Goal: Information Seeking & Learning: Find specific page/section

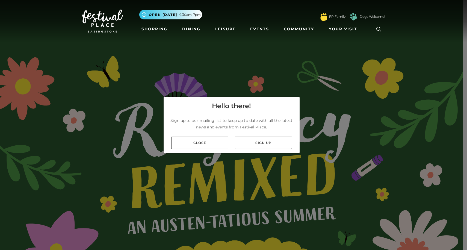
click at [218, 137] on link "Close" at bounding box center [199, 143] width 57 height 12
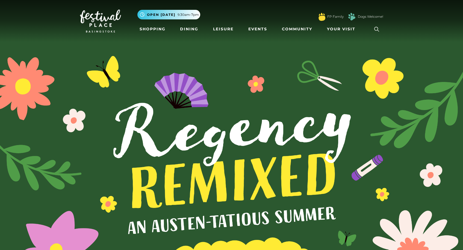
click at [377, 26] on icon at bounding box center [376, 29] width 8 height 8
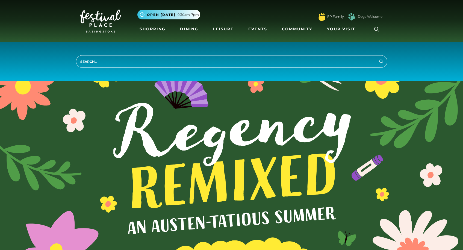
click at [326, 61] on input "search" at bounding box center [231, 61] width 311 height 13
type input "disabled parking"
click at [381, 61] on button "Search" at bounding box center [381, 61] width 7 height 7
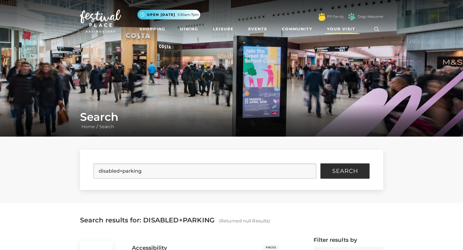
click at [337, 27] on span "Your Visit" at bounding box center [341, 29] width 28 height 6
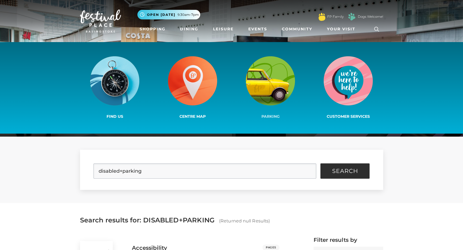
click at [271, 84] on img at bounding box center [270, 80] width 49 height 49
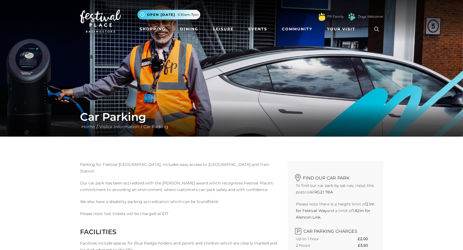
click at [212, 201] on link "here." at bounding box center [213, 201] width 11 height 5
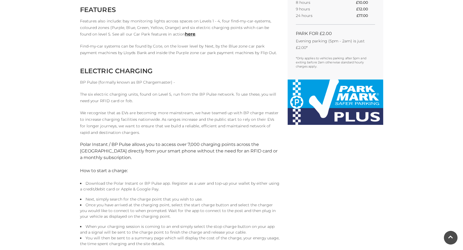
scroll to position [281, 0]
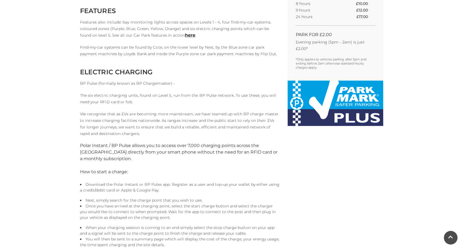
click at [396, 43] on div "Car Parking Home / Visitor Information / Car Parking Parking for Festival Place…" at bounding box center [231, 94] width 463 height 751
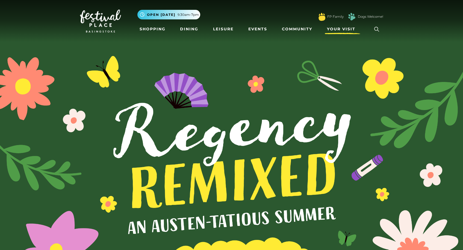
click at [331, 26] on link "Your Visit" at bounding box center [342, 29] width 35 height 10
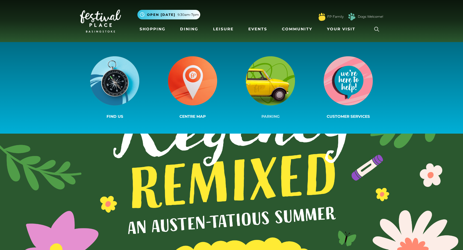
click at [269, 115] on span "Parking" at bounding box center [270, 116] width 18 height 5
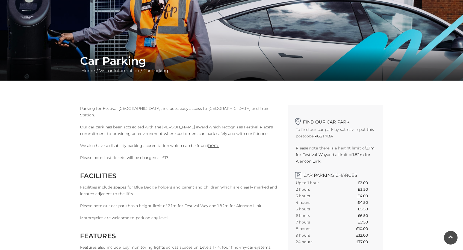
scroll to position [57, 0]
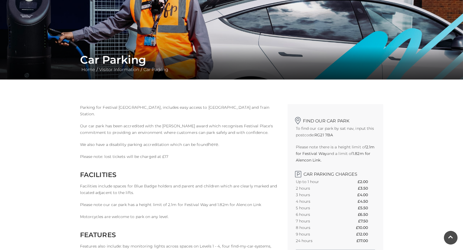
click at [213, 144] on link "here." at bounding box center [213, 144] width 11 height 5
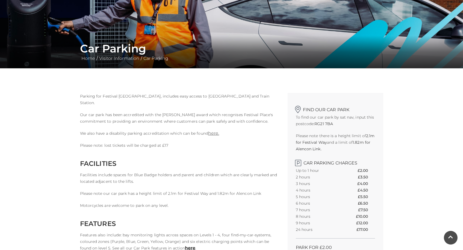
scroll to position [0, 0]
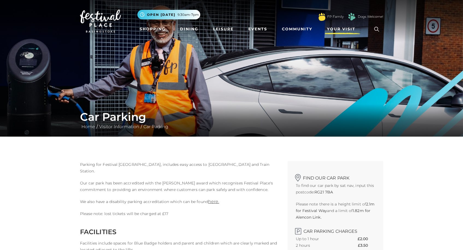
click at [333, 25] on link "Your Visit" at bounding box center [342, 29] width 35 height 10
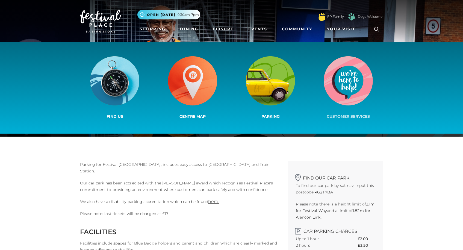
click at [337, 89] on img at bounding box center [348, 80] width 49 height 49
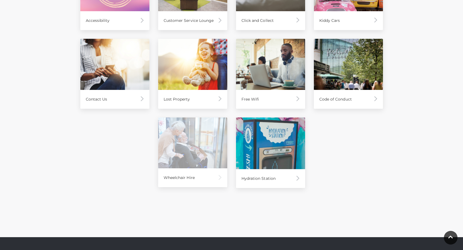
scroll to position [325, 0]
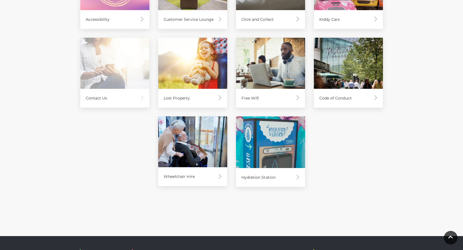
click at [126, 94] on div "Contact Us" at bounding box center [114, 98] width 69 height 19
